Goal: Task Accomplishment & Management: Manage account settings

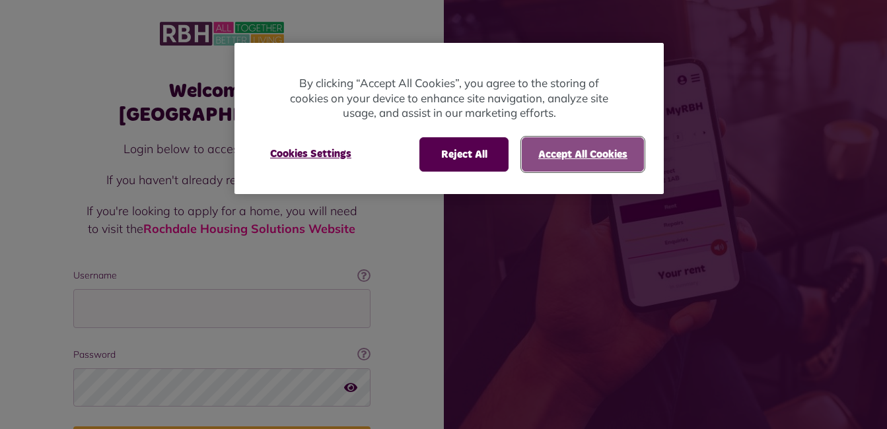
click at [562, 166] on button "Accept All Cookies" at bounding box center [583, 154] width 122 height 34
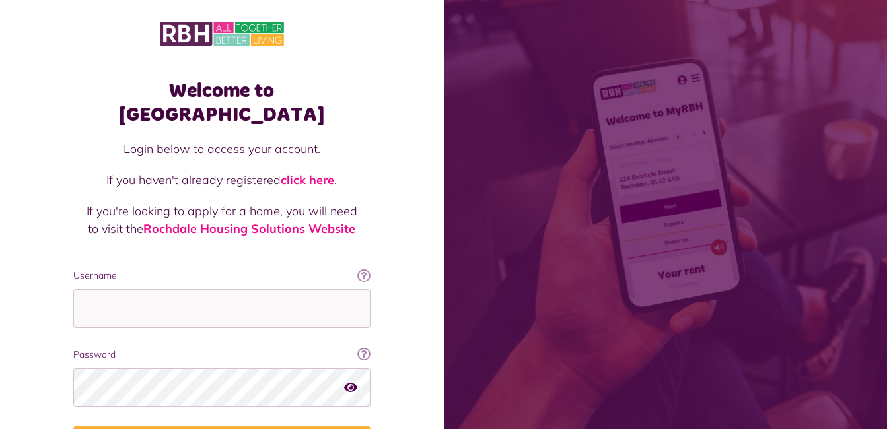
click at [161, 251] on p at bounding box center [222, 260] width 271 height 18
click at [155, 269] on label "Username" at bounding box center [221, 276] width 297 height 14
click at [155, 289] on input "Username" at bounding box center [221, 308] width 297 height 39
click at [363, 269] on icon at bounding box center [363, 275] width 13 height 13
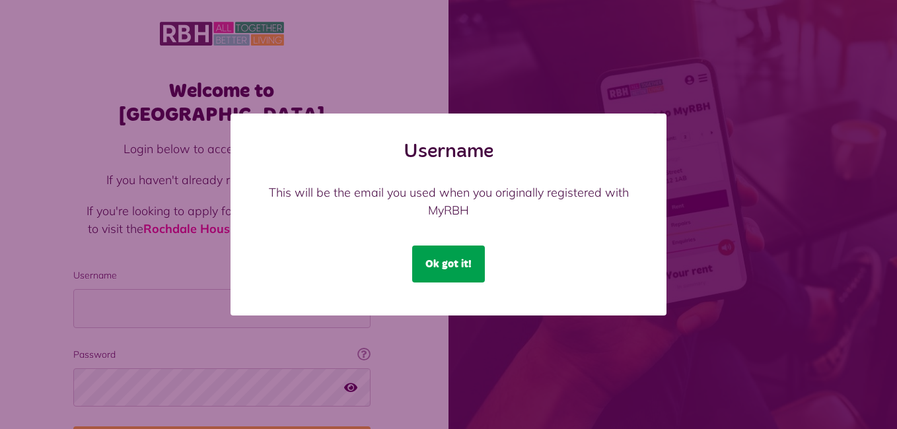
click at [443, 262] on button "Ok got it!" at bounding box center [448, 264] width 73 height 37
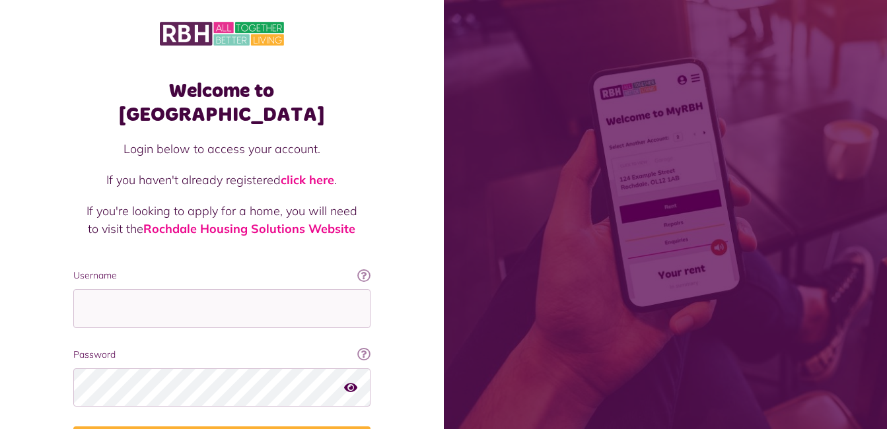
click at [176, 251] on p at bounding box center [222, 260] width 271 height 18
click at [174, 269] on label "Username" at bounding box center [221, 276] width 297 height 14
click at [174, 289] on input "Username" at bounding box center [221, 308] width 297 height 39
type input "**********"
click at [353, 381] on icon "button" at bounding box center [350, 387] width 13 height 12
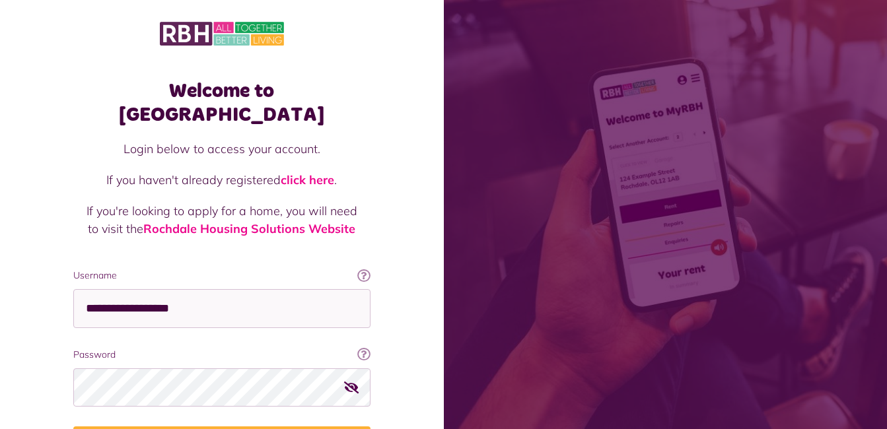
click at [365, 348] on icon at bounding box center [363, 354] width 13 height 13
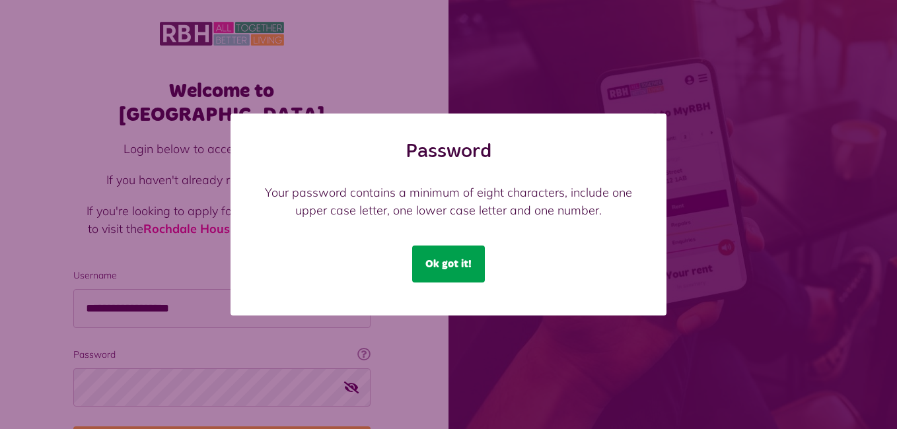
click at [449, 265] on button "Ok got it!" at bounding box center [448, 264] width 73 height 37
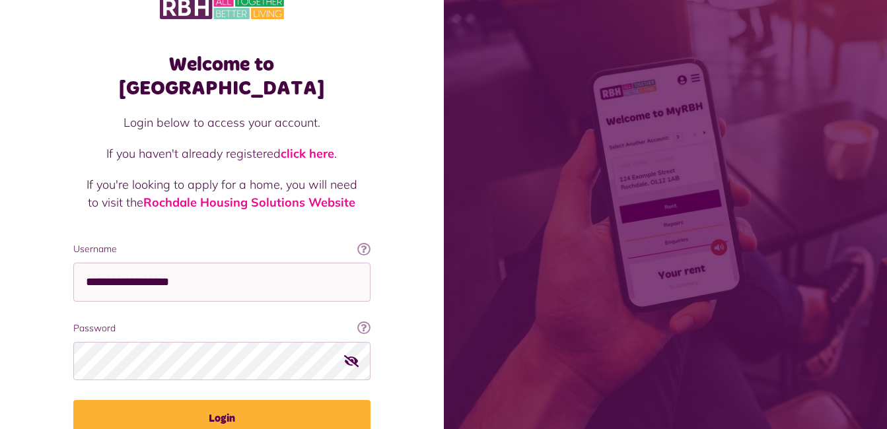
scroll to position [78, 0]
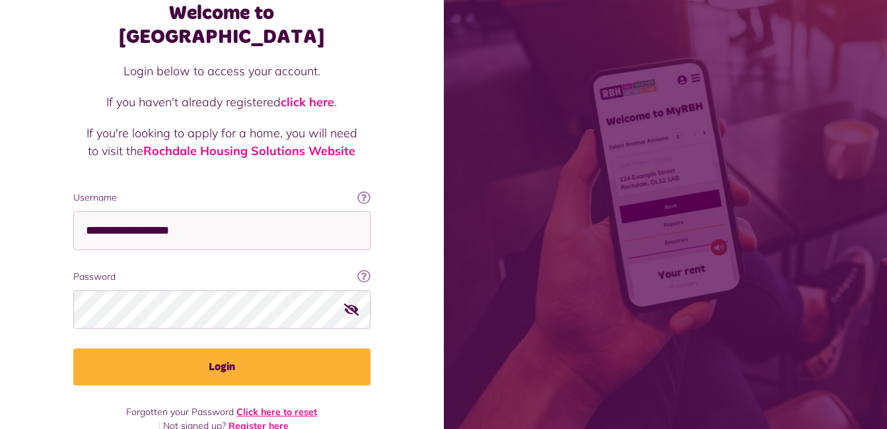
click at [260, 406] on link "Click here to reset" at bounding box center [276, 412] width 81 height 12
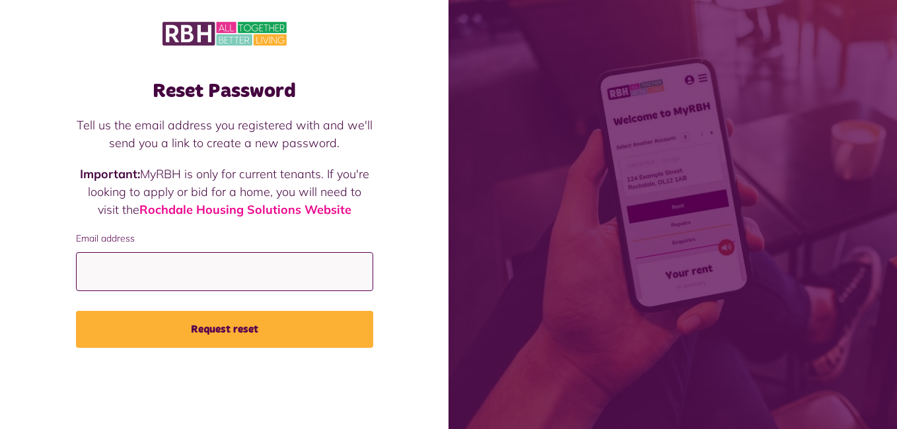
click at [164, 254] on input "Email address" at bounding box center [224, 271] width 297 height 39
type input "**********"
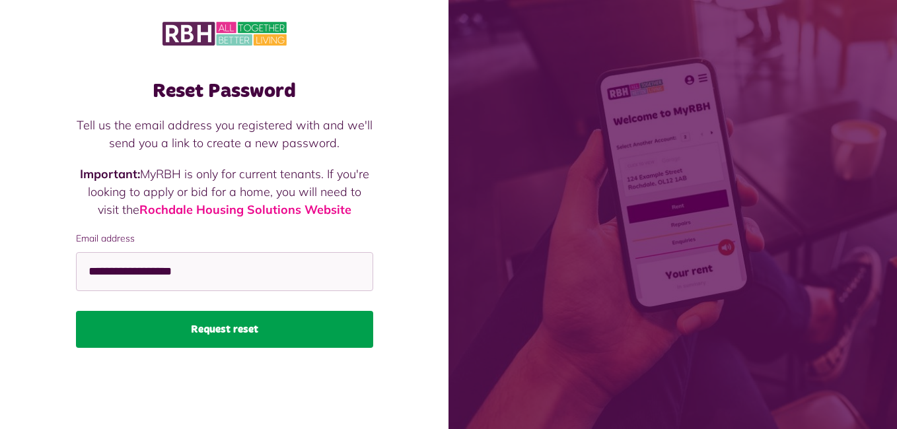
click at [183, 322] on button "Request reset" at bounding box center [224, 329] width 297 height 37
